Goal: Information Seeking & Learning: Learn about a topic

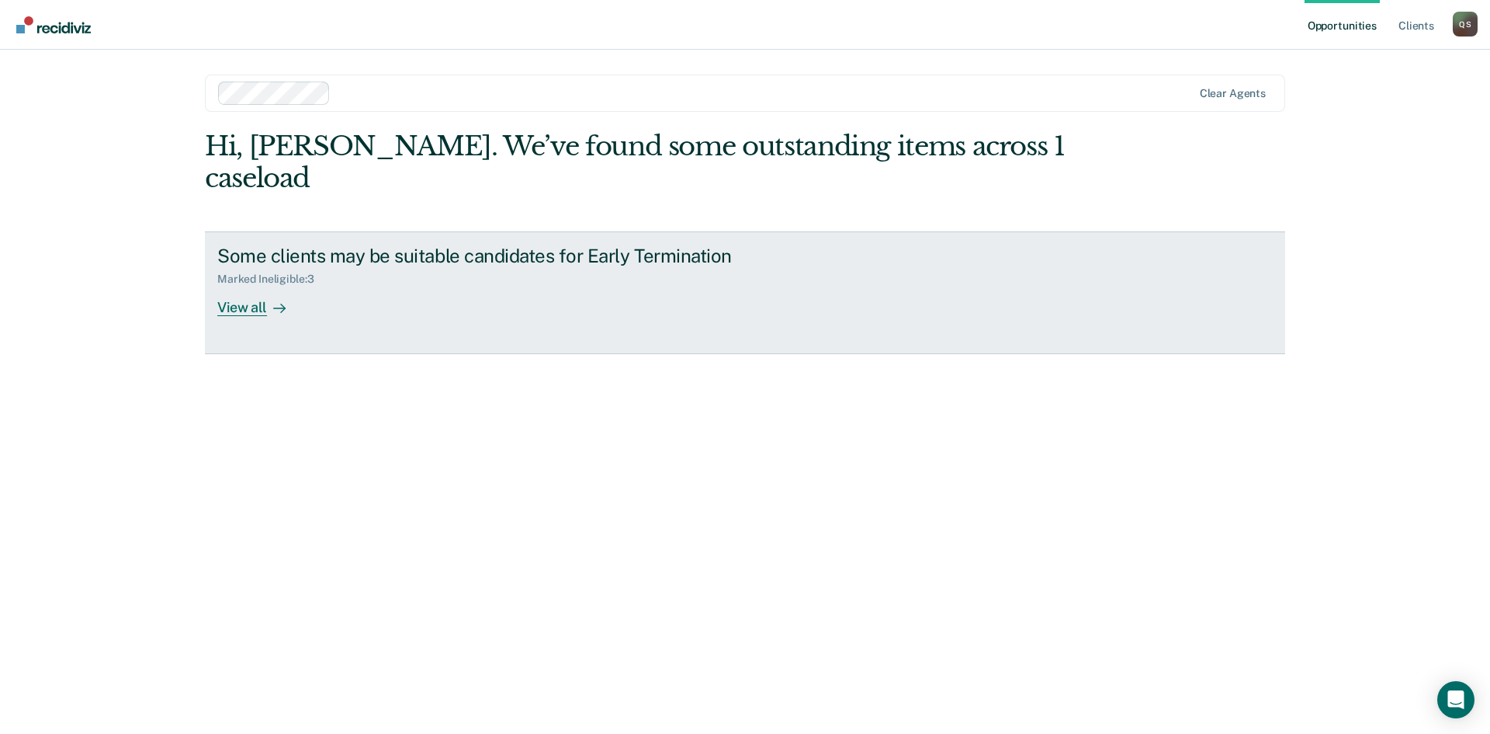
click at [236, 286] on div "View all" at bounding box center [260, 301] width 87 height 30
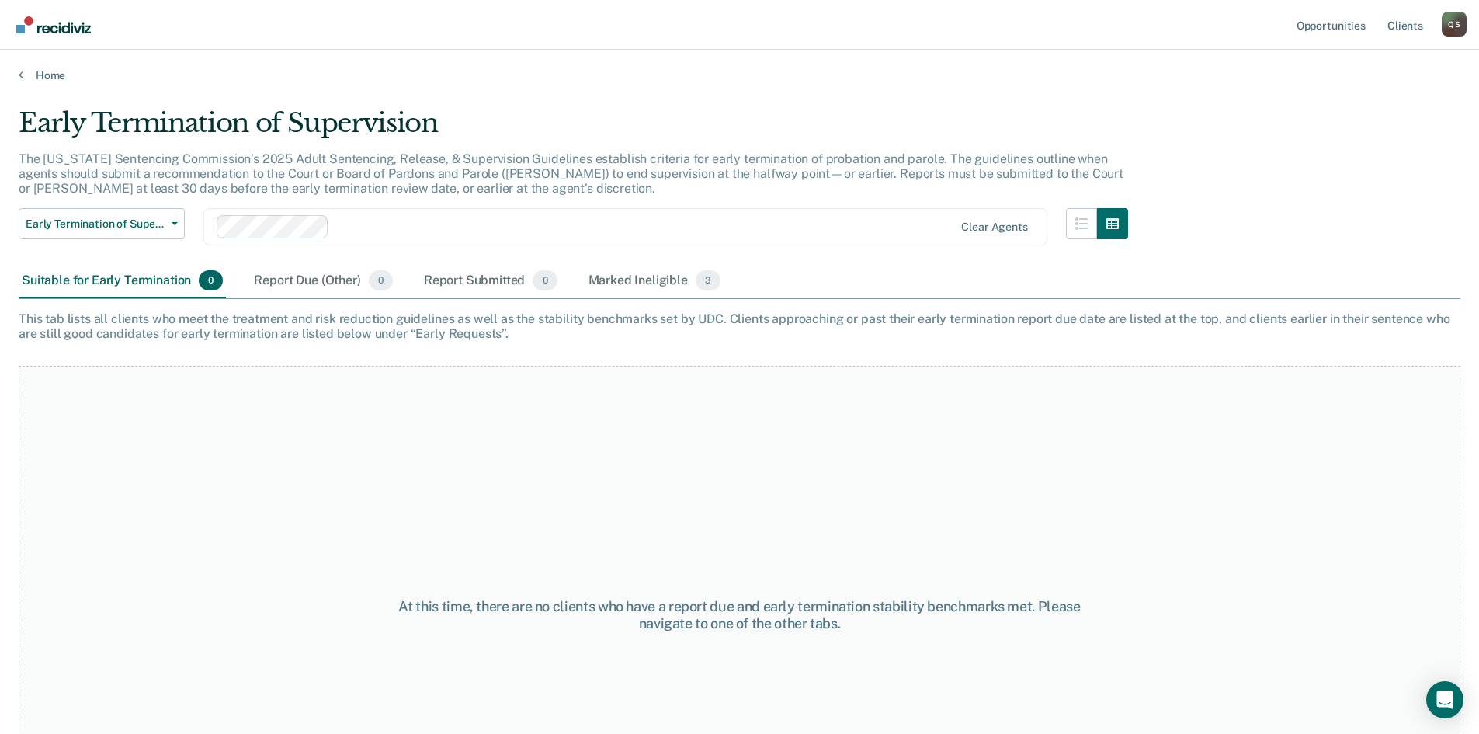
click at [272, 320] on div "This tab lists all clients who meet the treatment and risk reduction guidelines…" at bounding box center [739, 325] width 1441 height 29
click at [676, 279] on div "Marked Ineligible 3" at bounding box center [654, 281] width 139 height 34
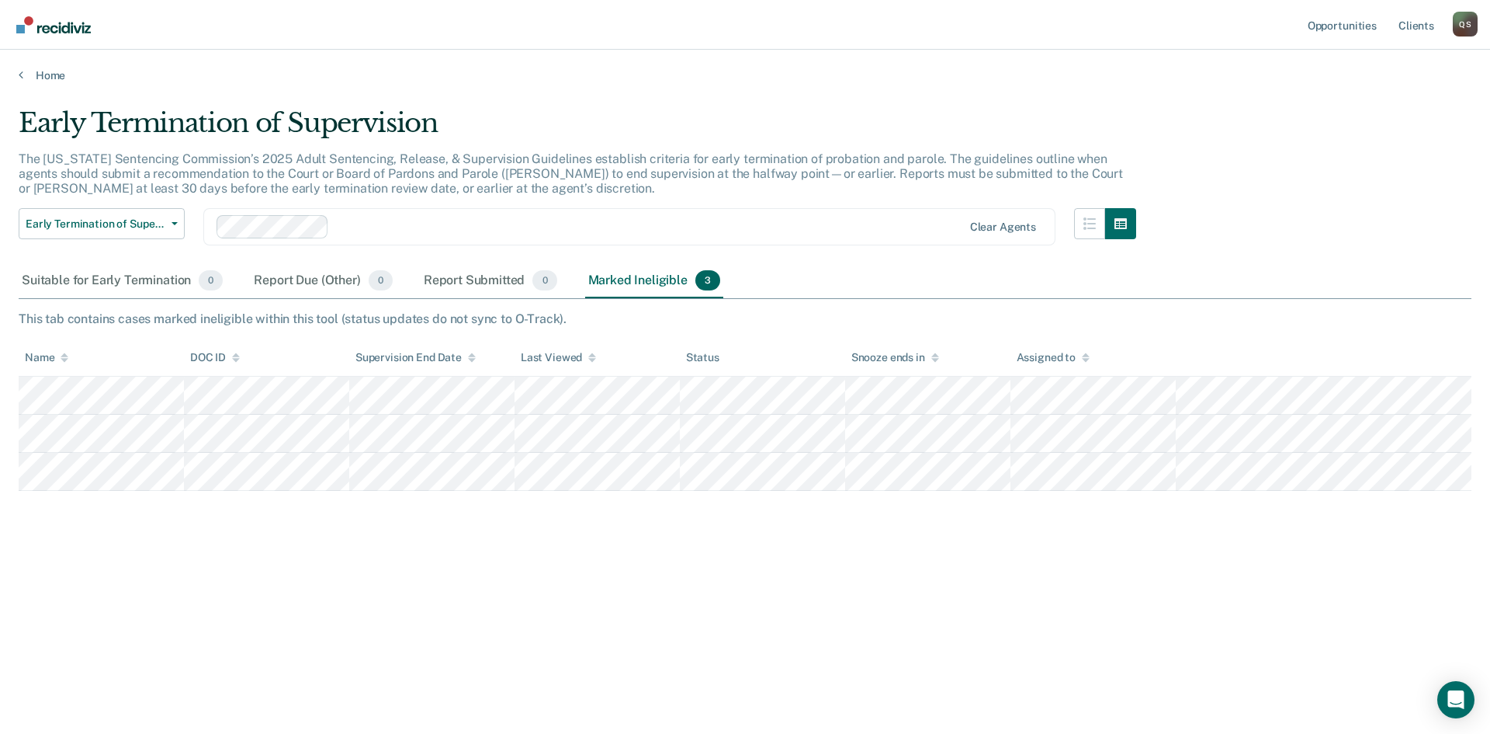
click at [623, 532] on div "Early Termination of Supervision The [US_STATE] Sentencing Commission’s 2025 Ad…" at bounding box center [745, 362] width 1453 height 510
